Goal: Transaction & Acquisition: Purchase product/service

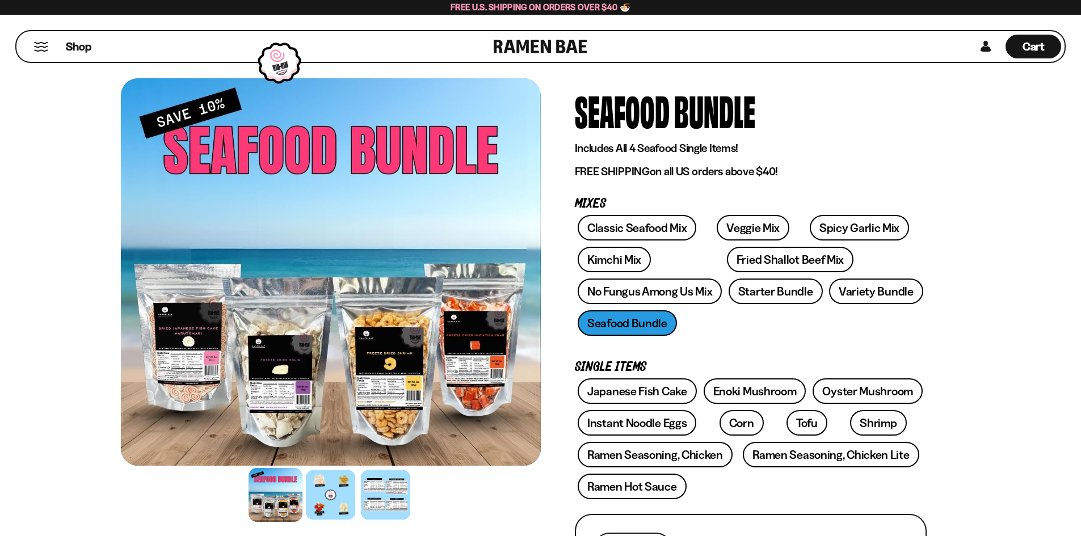
scroll to position [57, 0]
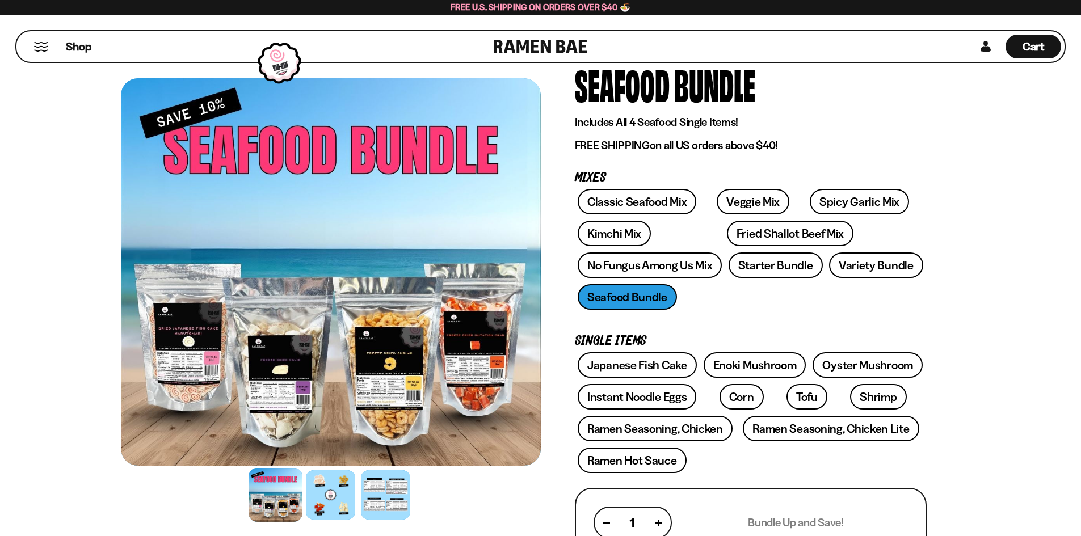
click at [295, 327] on div at bounding box center [331, 272] width 420 height 388
click at [275, 318] on div at bounding box center [331, 272] width 420 height 388
click at [329, 484] on div at bounding box center [331, 495] width 54 height 54
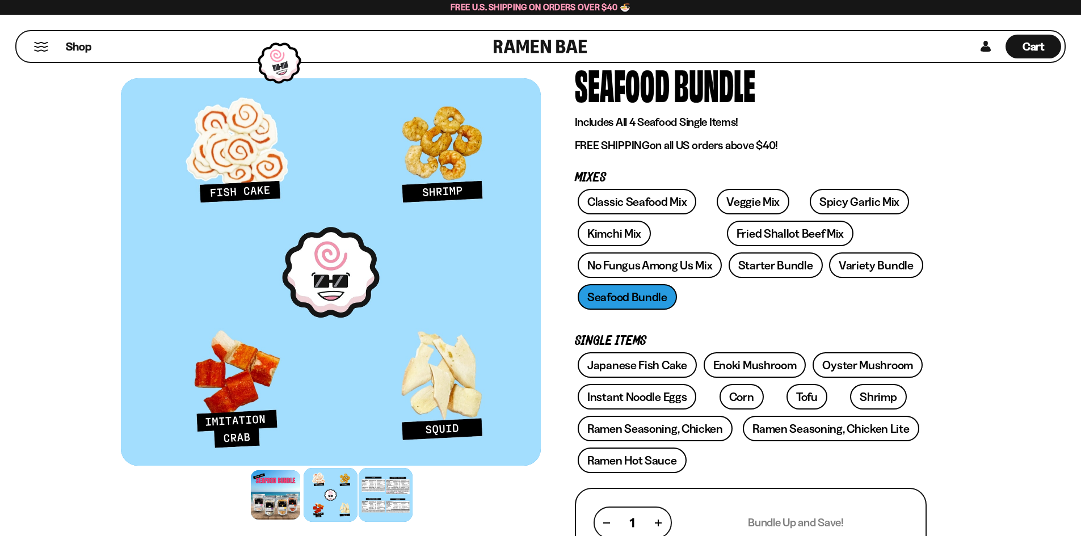
click at [384, 486] on div at bounding box center [386, 495] width 54 height 54
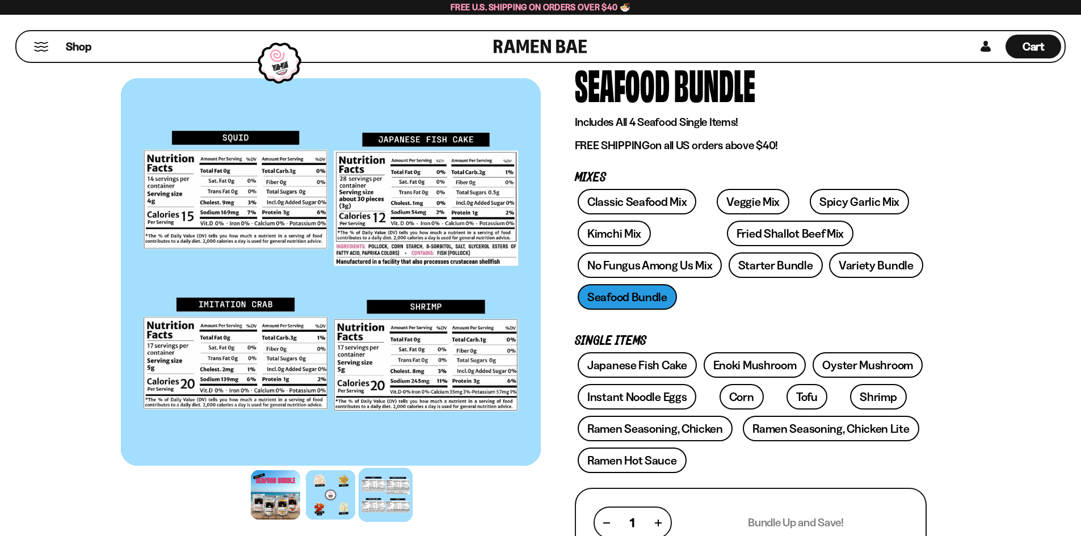
click at [553, 38] on link at bounding box center [541, 46] width 94 height 31
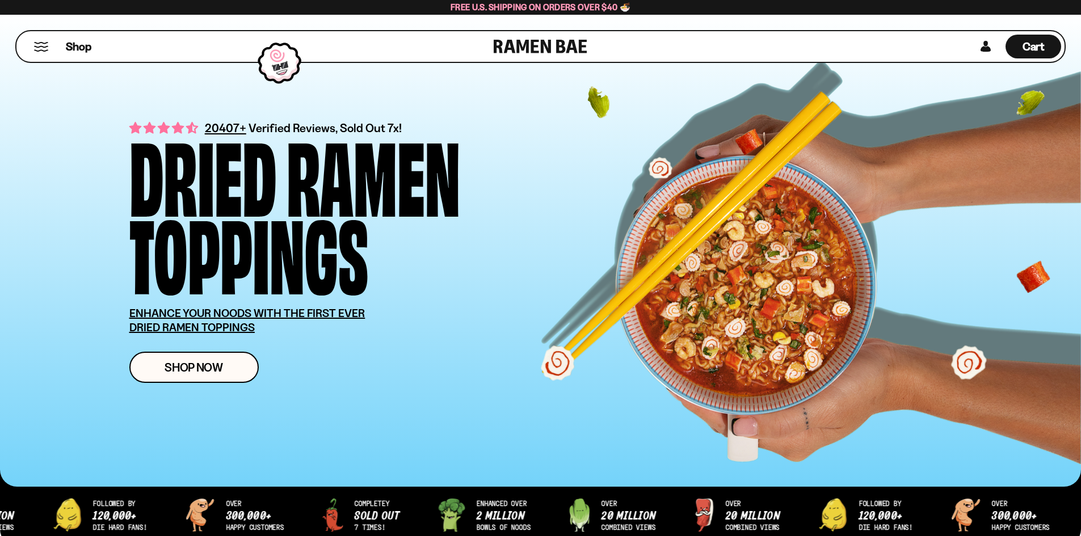
click at [45, 53] on div "Shop" at bounding box center [257, 46] width 474 height 31
click at [44, 46] on button "Mobile Menu Trigger" at bounding box center [40, 47] width 15 height 10
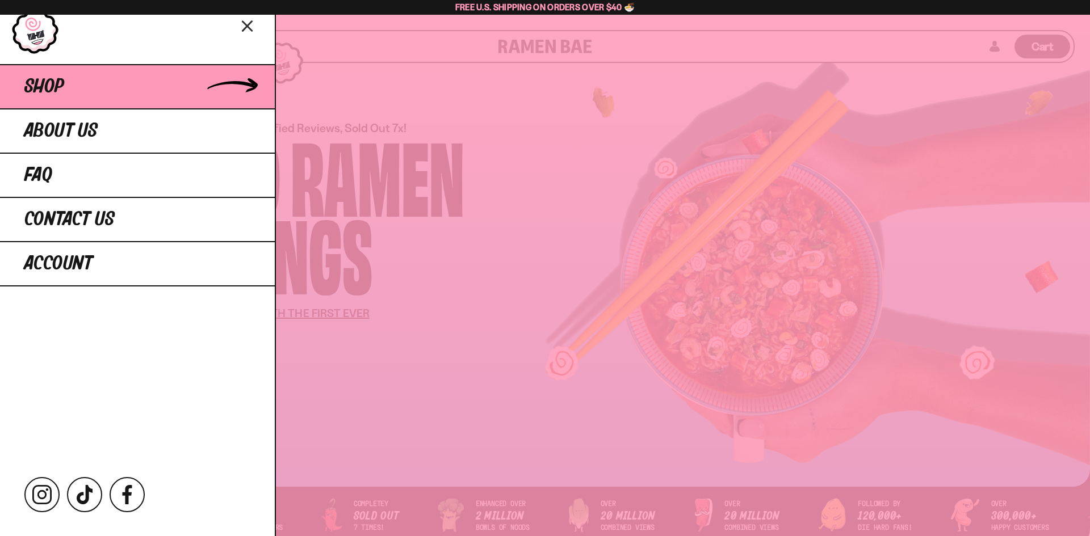
click at [56, 86] on span "Shop" at bounding box center [44, 87] width 40 height 20
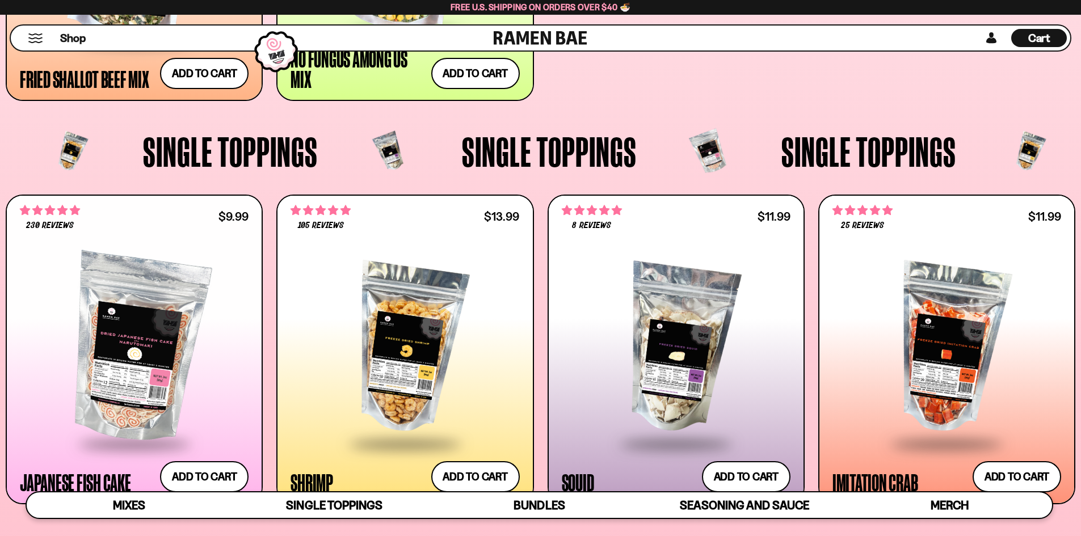
scroll to position [1192, 0]
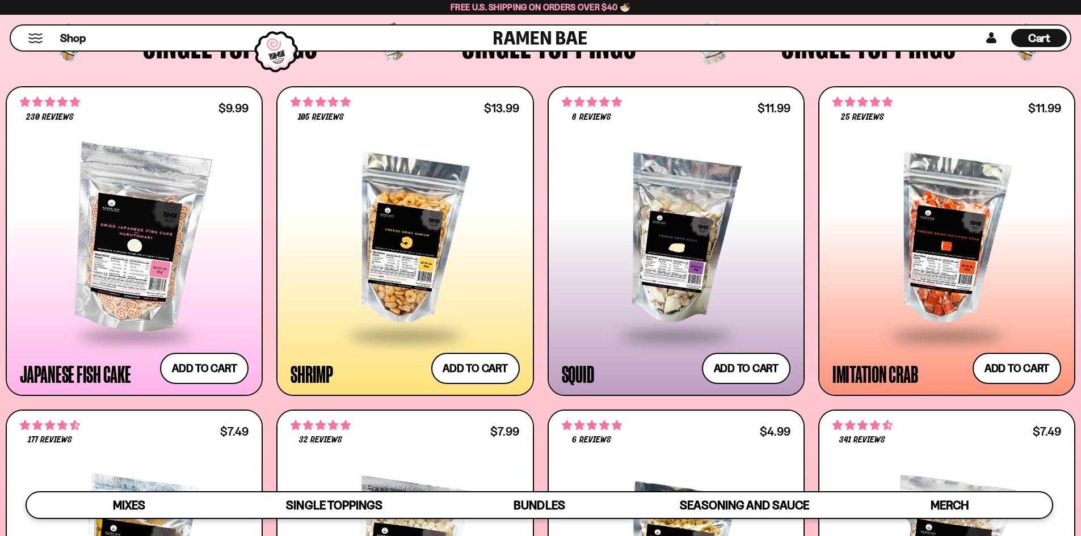
click at [427, 228] on div at bounding box center [405, 240] width 229 height 190
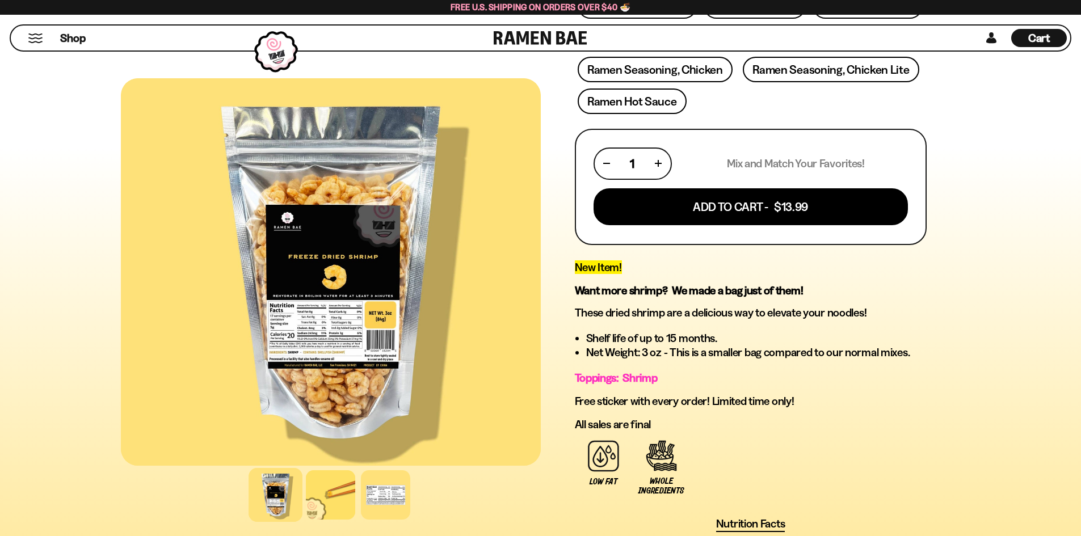
scroll to position [454, 0]
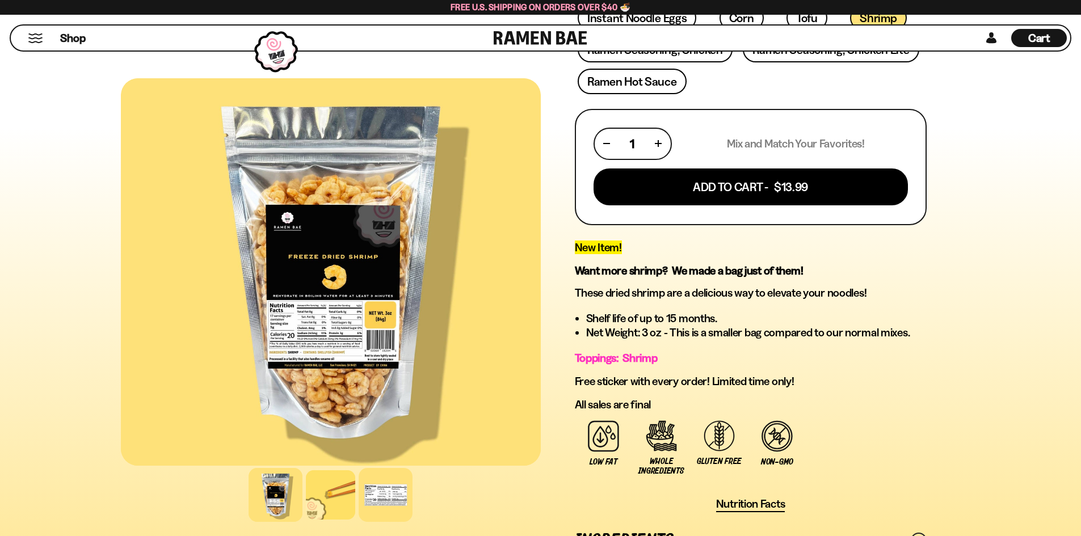
click at [393, 482] on div at bounding box center [386, 495] width 54 height 54
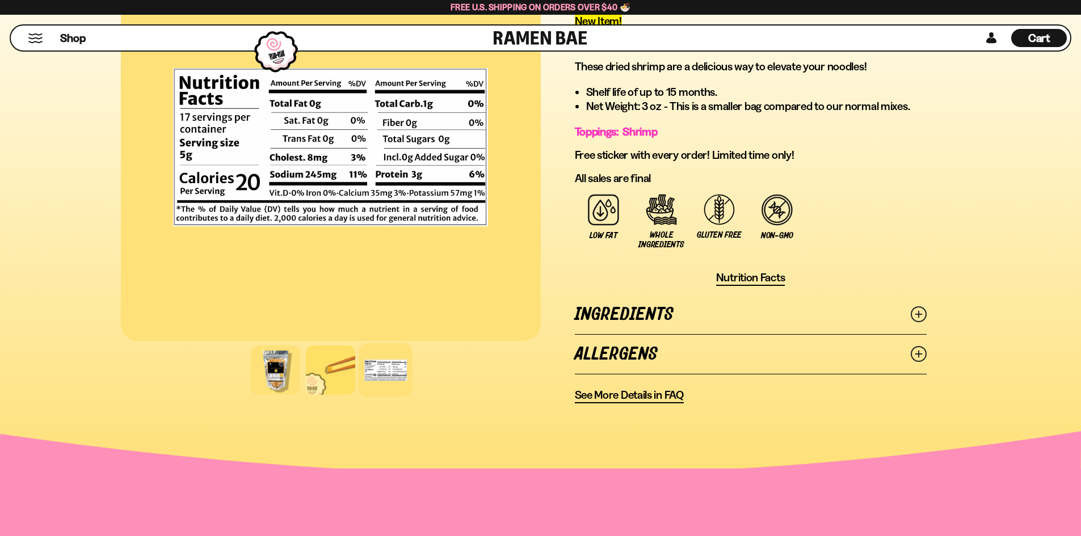
scroll to position [681, 0]
click at [909, 315] on link "Ingredients" at bounding box center [751, 314] width 352 height 39
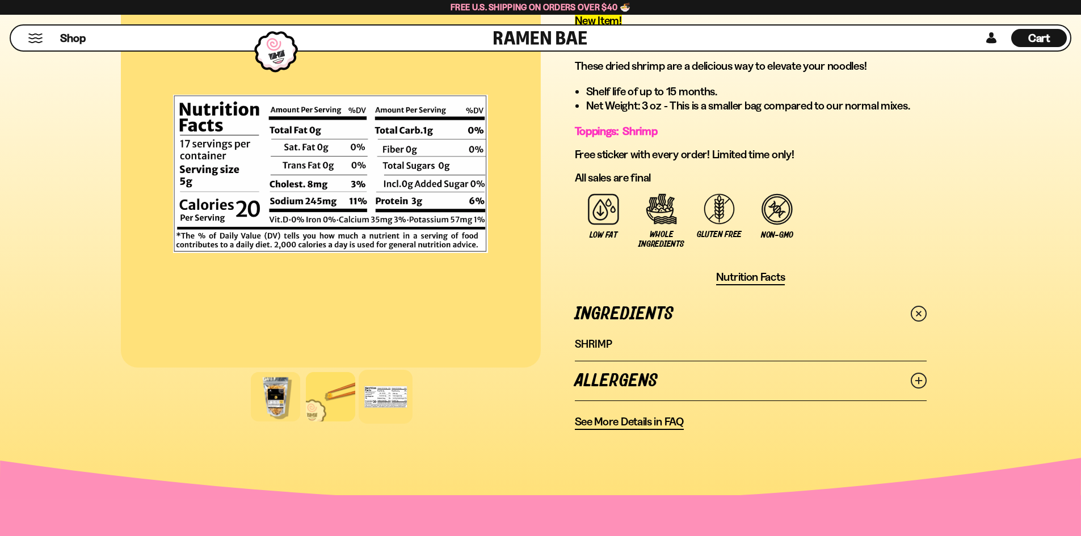
click at [925, 313] on icon at bounding box center [919, 314] width 23 height 23
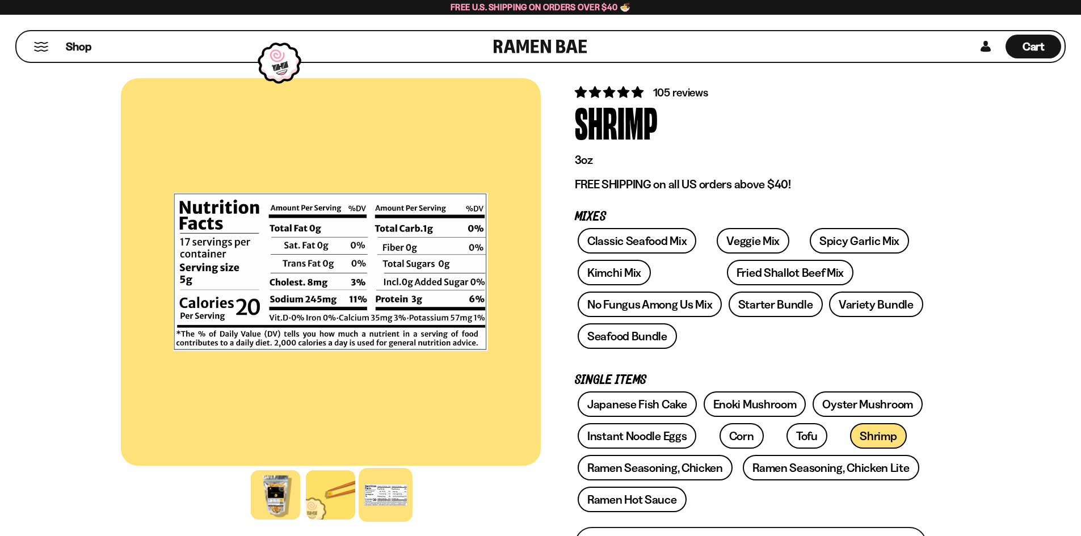
scroll to position [5, 0]
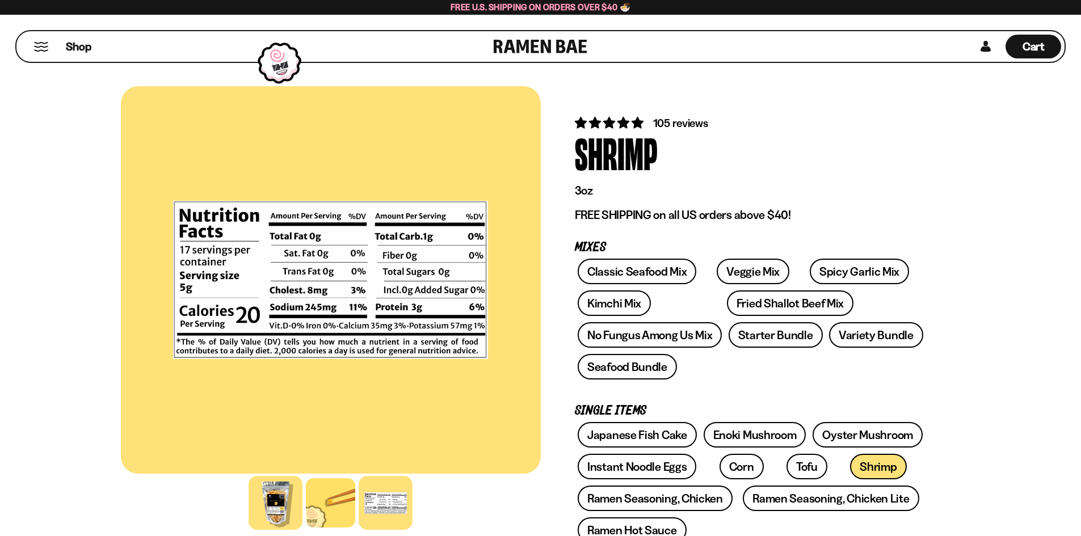
click at [295, 501] on div at bounding box center [276, 503] width 54 height 54
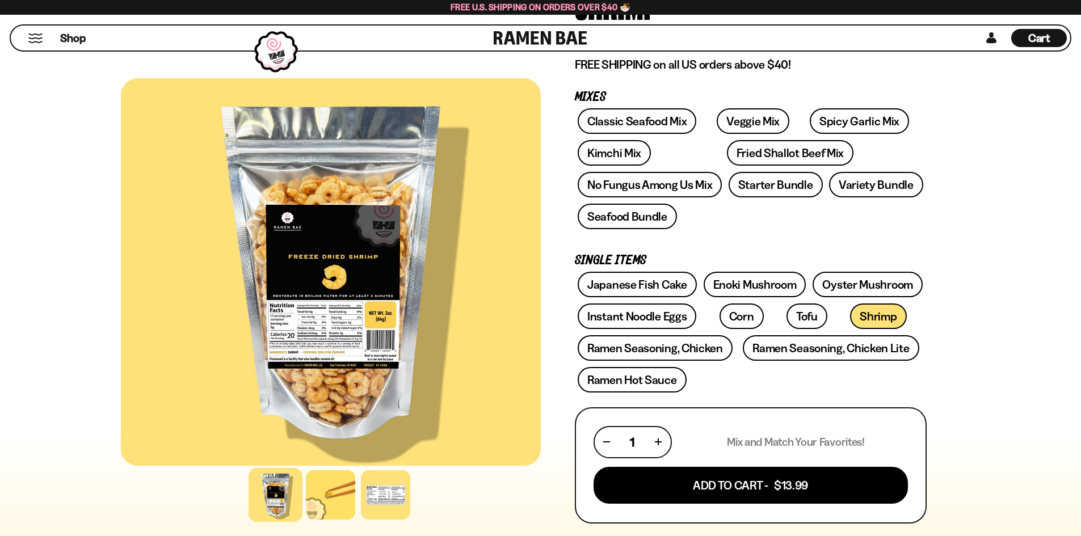
scroll to position [175, 0]
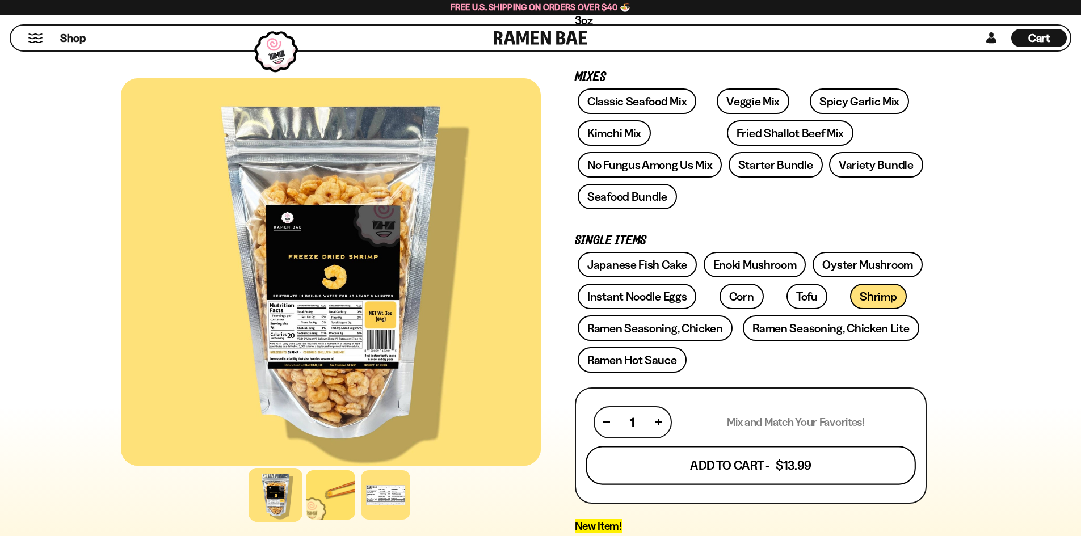
click at [811, 458] on button "Add To Cart - $13.99" at bounding box center [751, 465] width 330 height 39
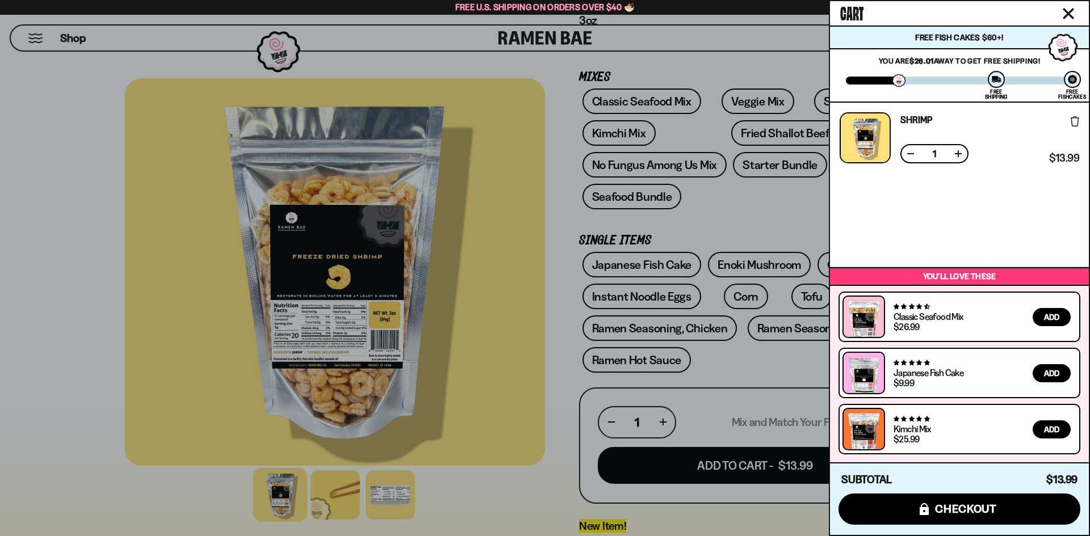
click at [1070, 11] on icon "Close cart" at bounding box center [1068, 14] width 10 height 10
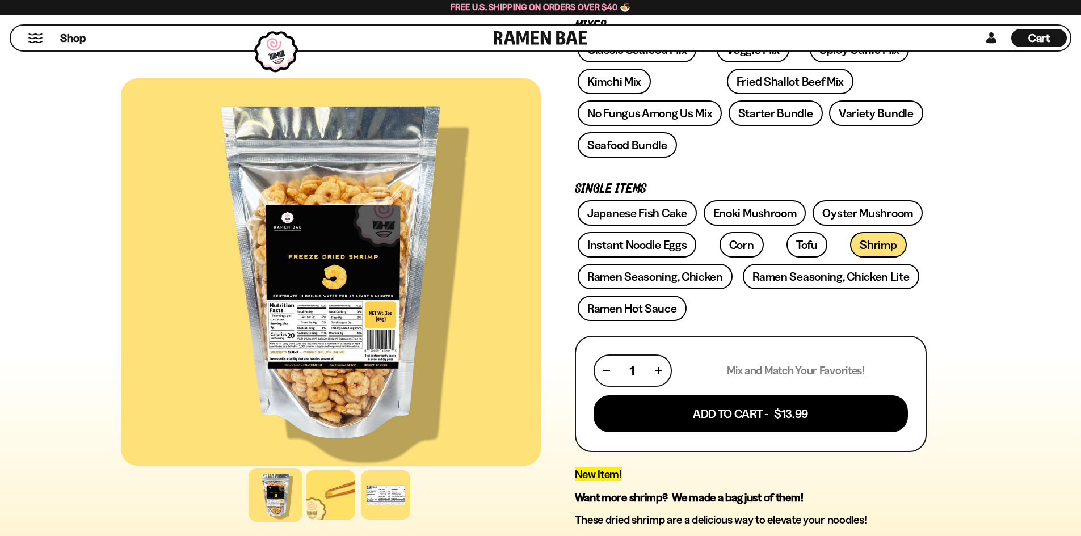
scroll to position [114, 0]
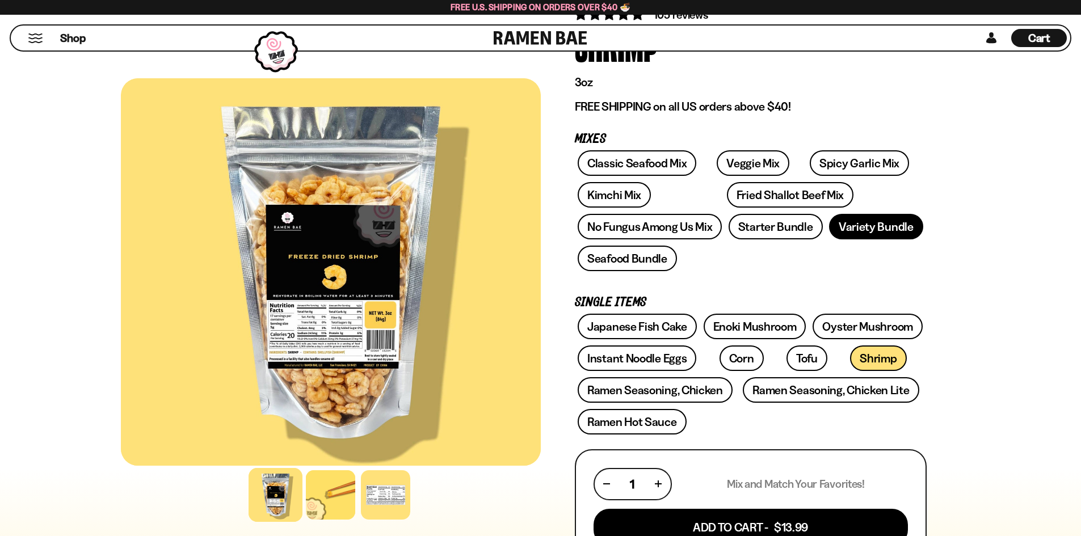
click at [851, 230] on link "Variety Bundle" at bounding box center [876, 227] width 94 height 26
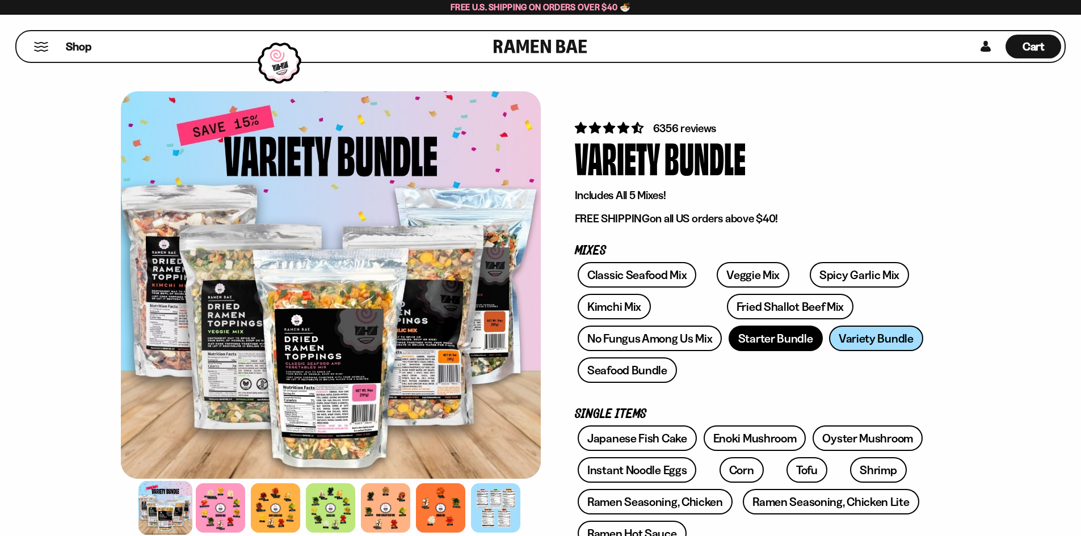
click at [756, 337] on link "Starter Bundle" at bounding box center [776, 339] width 94 height 26
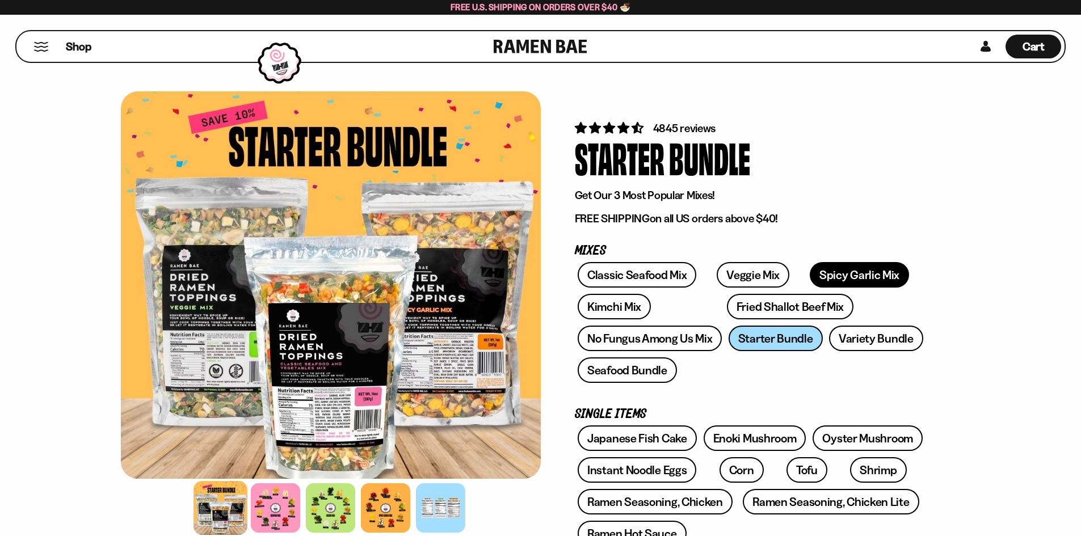
click at [835, 277] on link "Spicy Garlic Mix" at bounding box center [859, 275] width 99 height 26
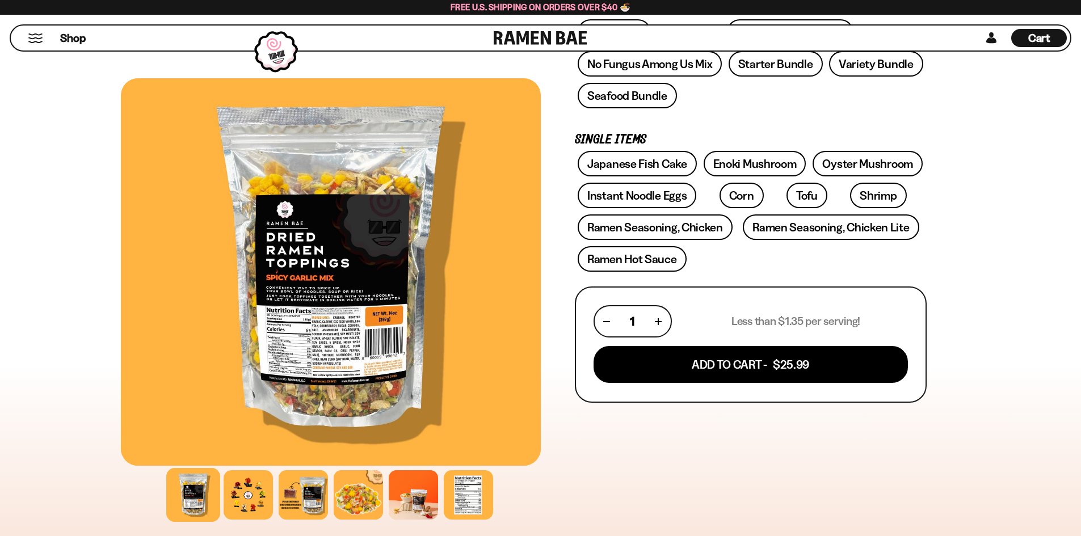
scroll to position [284, 0]
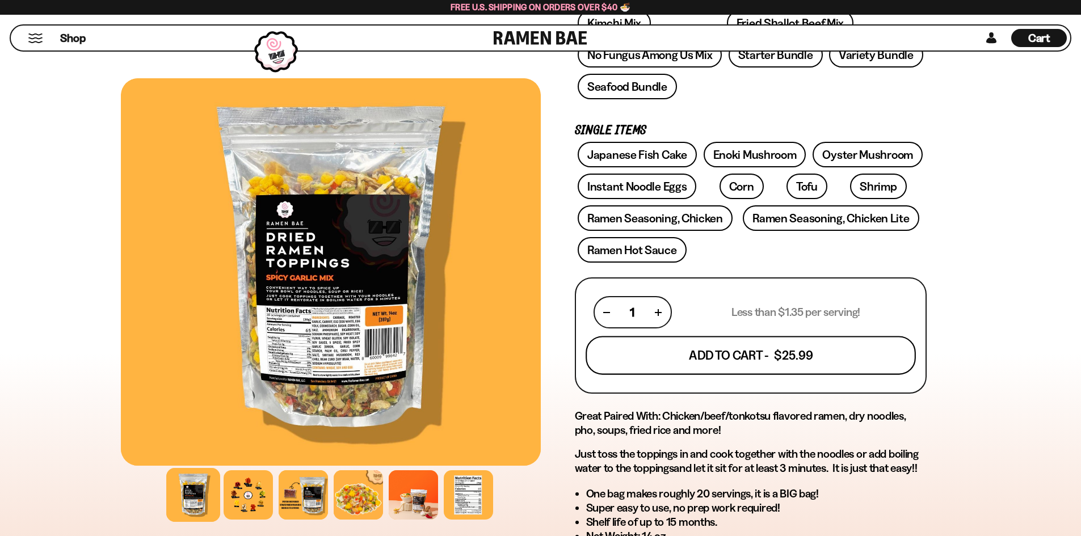
click at [881, 356] on button "Add To Cart - $25.99" at bounding box center [751, 356] width 330 height 39
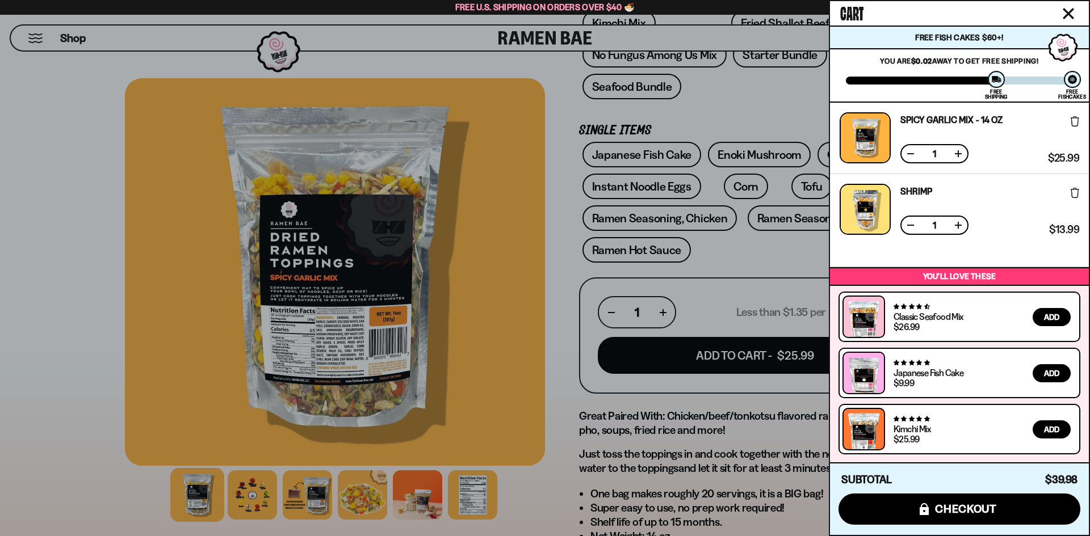
click at [1069, 11] on icon "Close cart" at bounding box center [1067, 13] width 11 height 11
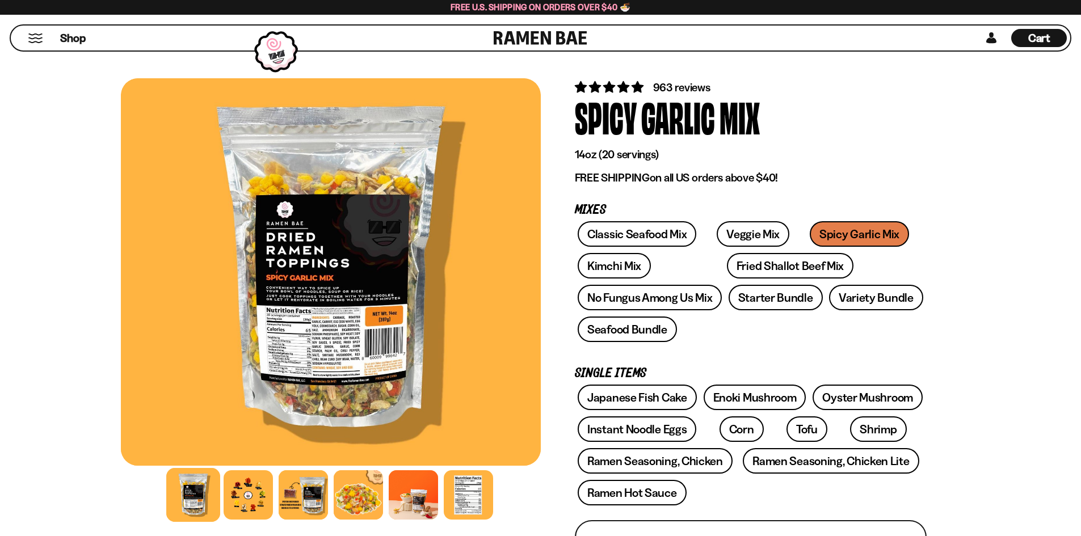
scroll to position [0, 0]
